Goal: Browse casually

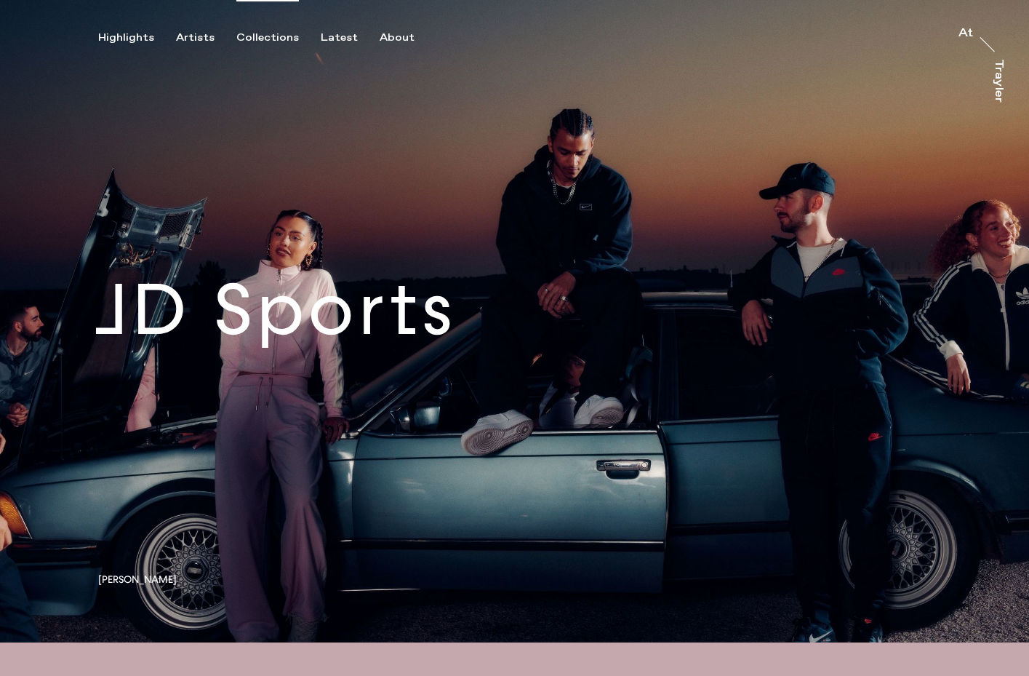
click at [263, 41] on div "Collections" at bounding box center [267, 37] width 63 height 13
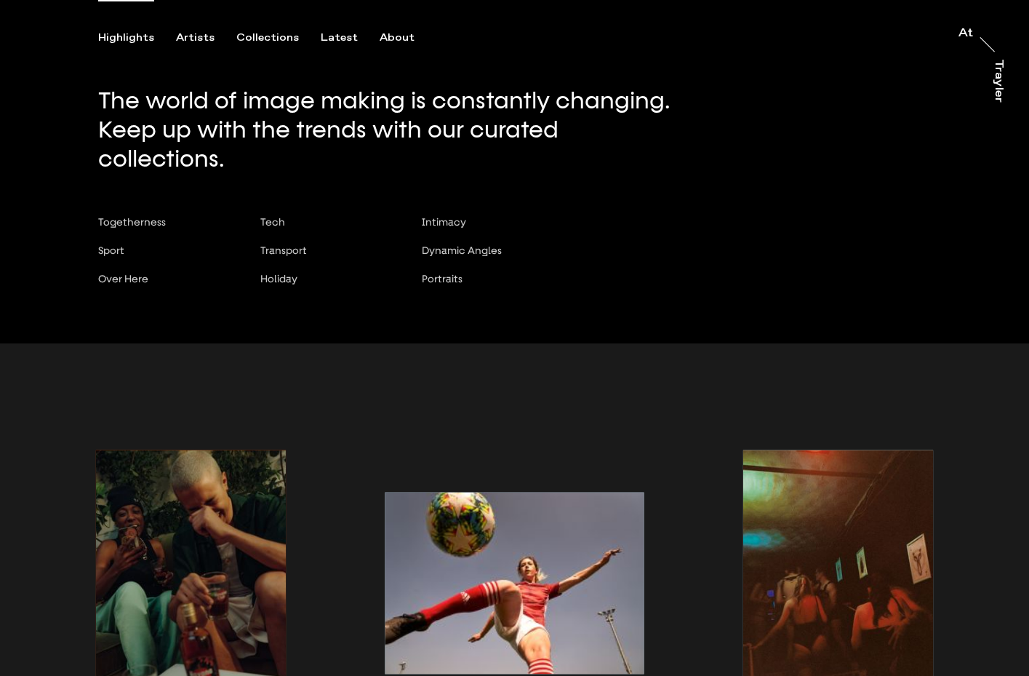
click at [142, 37] on div "Highlights" at bounding box center [126, 37] width 56 height 13
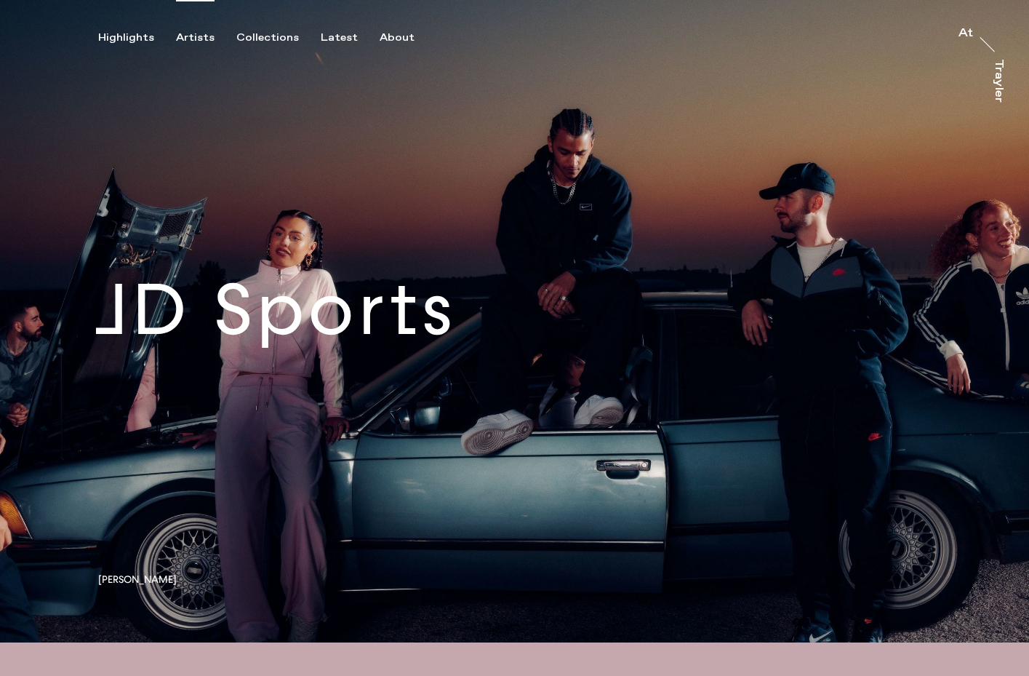
click at [197, 36] on div "Artists" at bounding box center [195, 37] width 39 height 13
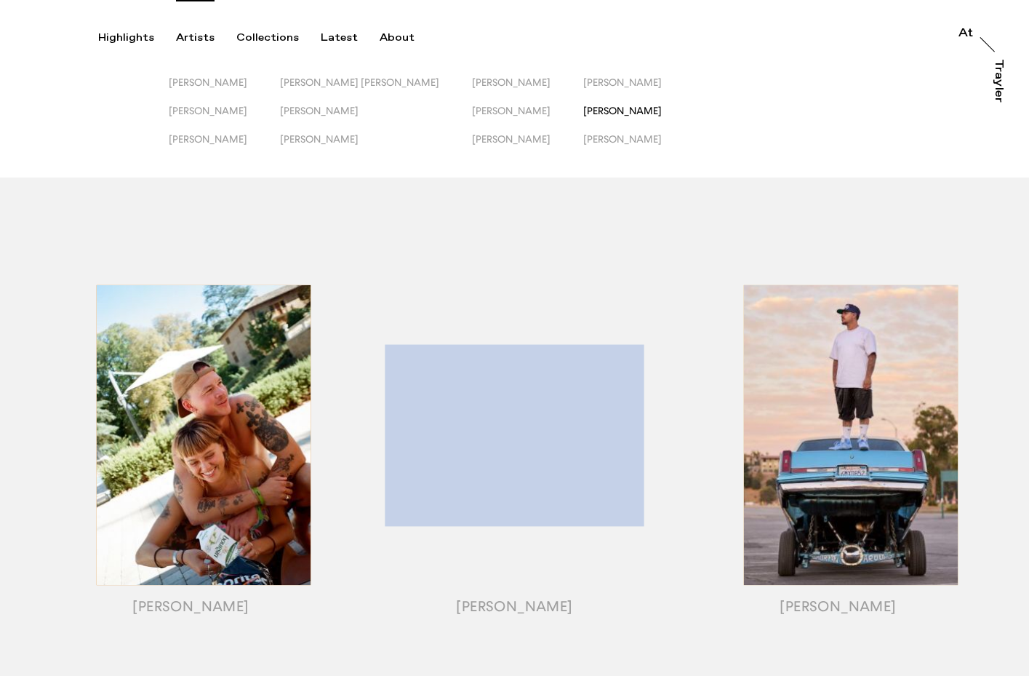
click at [609, 111] on span "[PERSON_NAME]" at bounding box center [622, 111] width 79 height 12
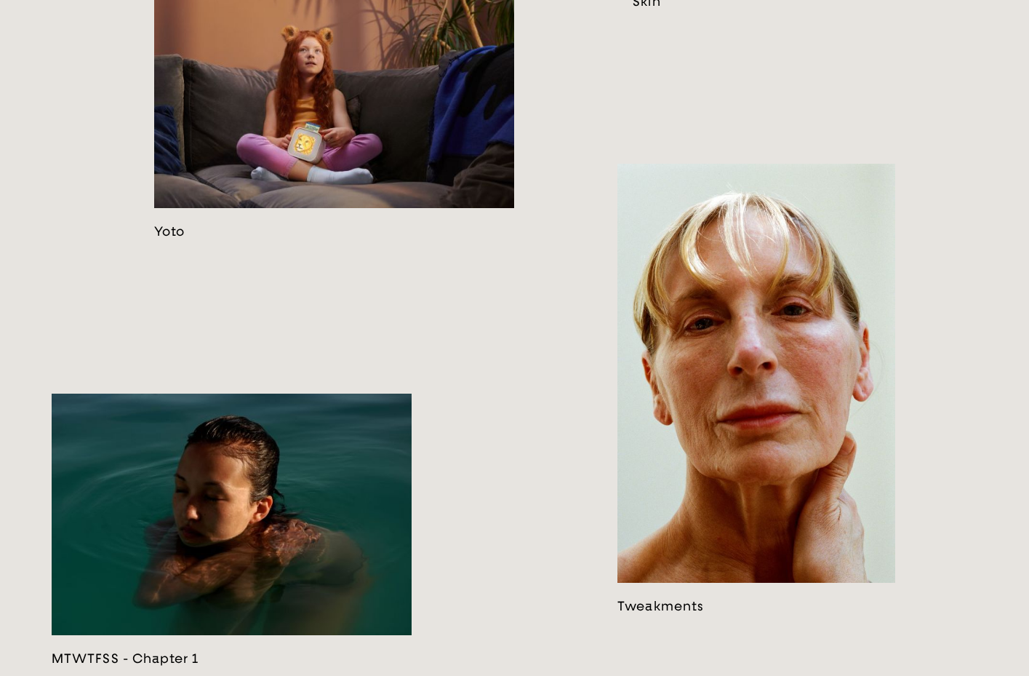
scroll to position [2478, 0]
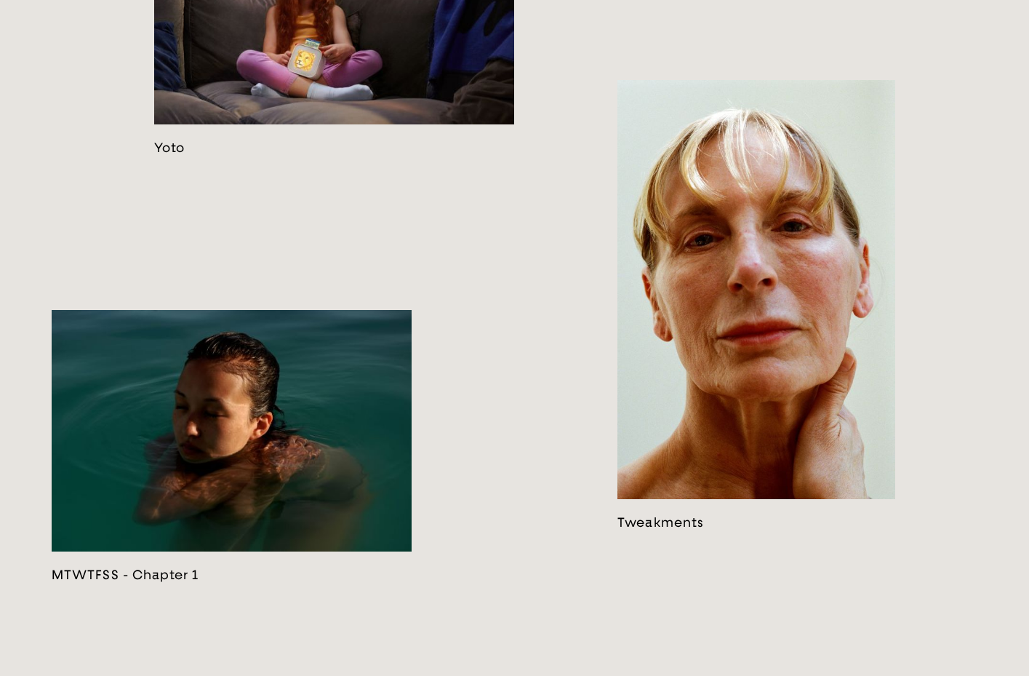
click at [370, 156] on link at bounding box center [334, 19] width 360 height 271
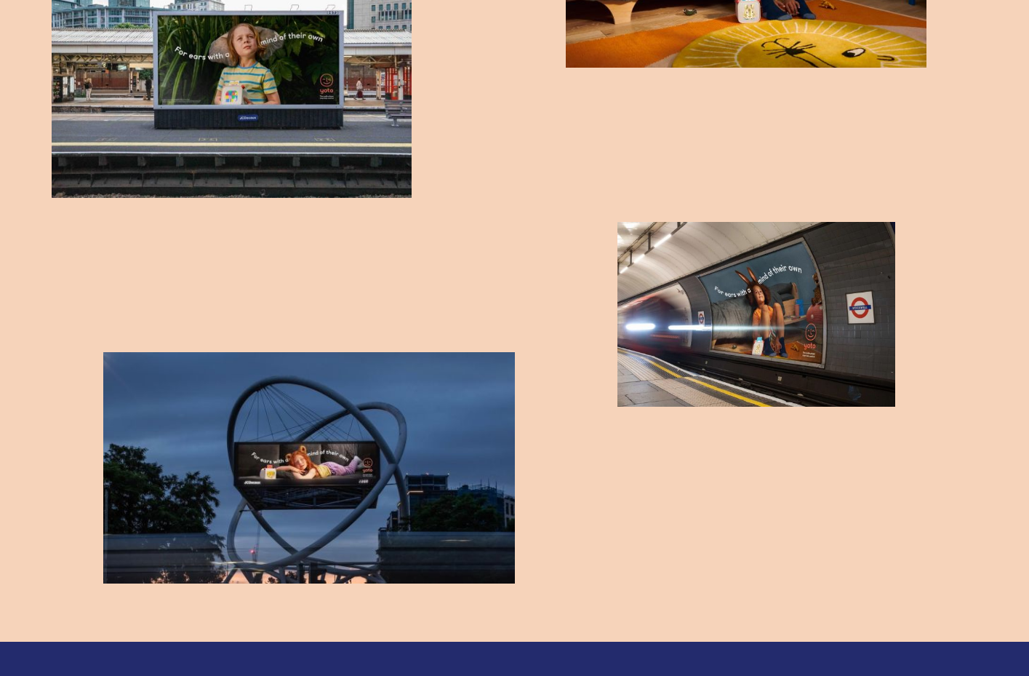
scroll to position [1741, 0]
